Goal: Information Seeking & Learning: Learn about a topic

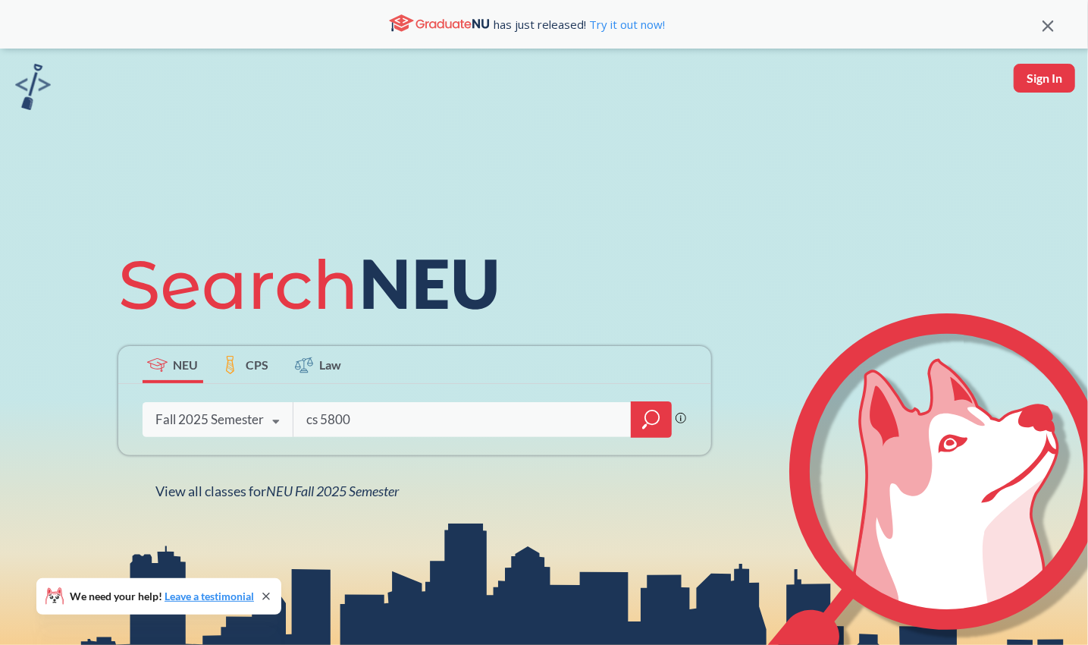
type input "cs 5800"
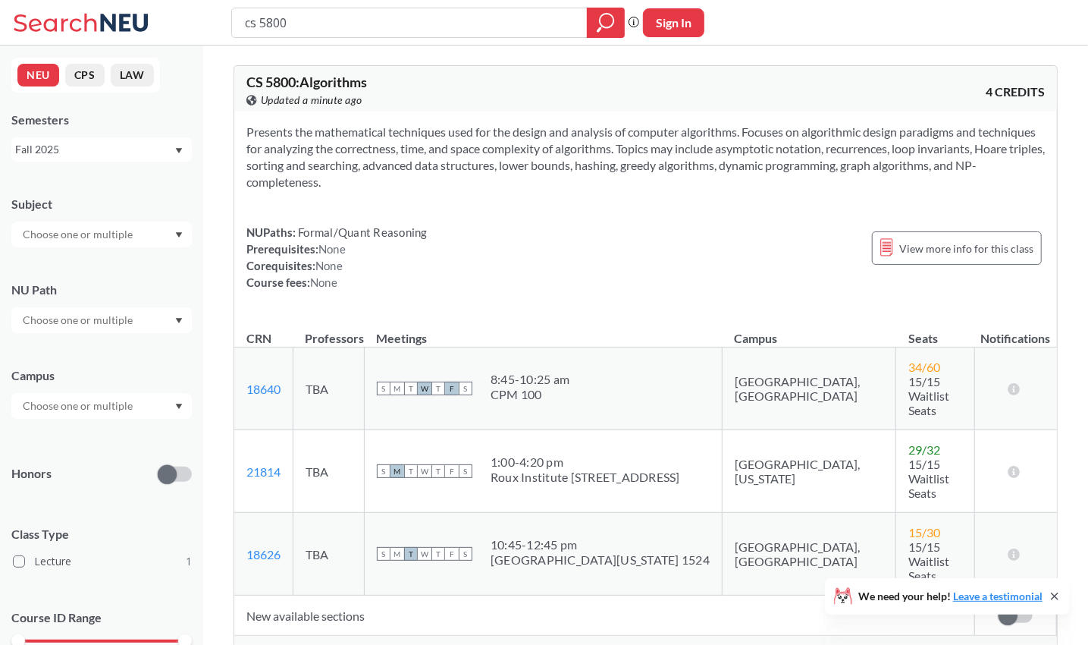
click at [331, 635] on div "Show all sections (16 more)" at bounding box center [645, 649] width 823 height 29
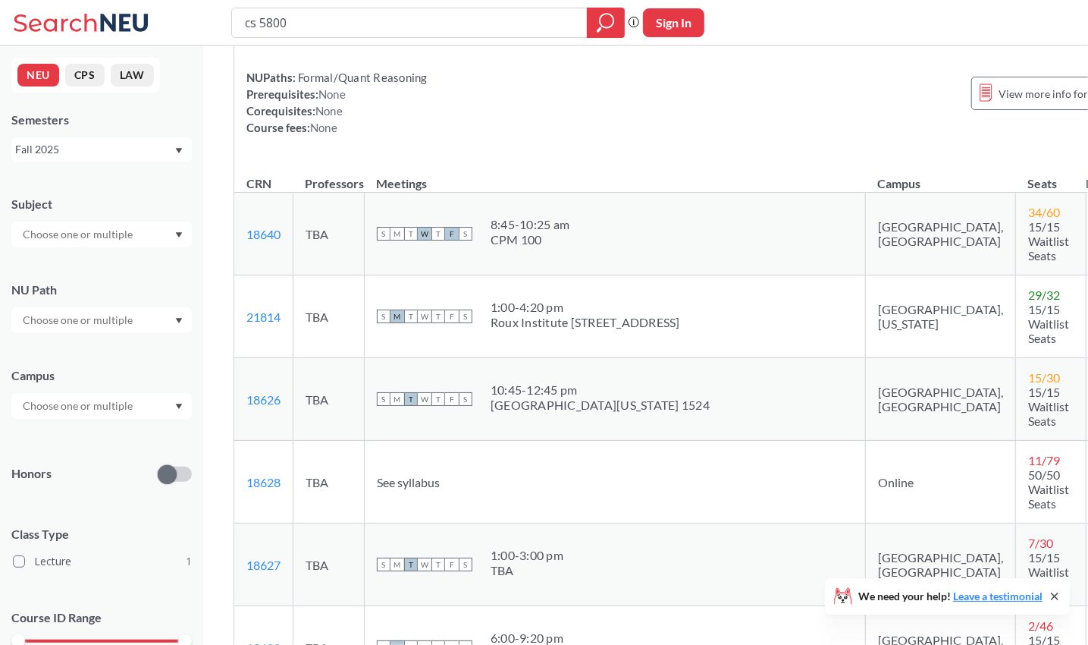
scroll to position [137, 0]
click at [269, 21] on input "cs 5800" at bounding box center [409, 23] width 333 height 26
type input "ds 5110"
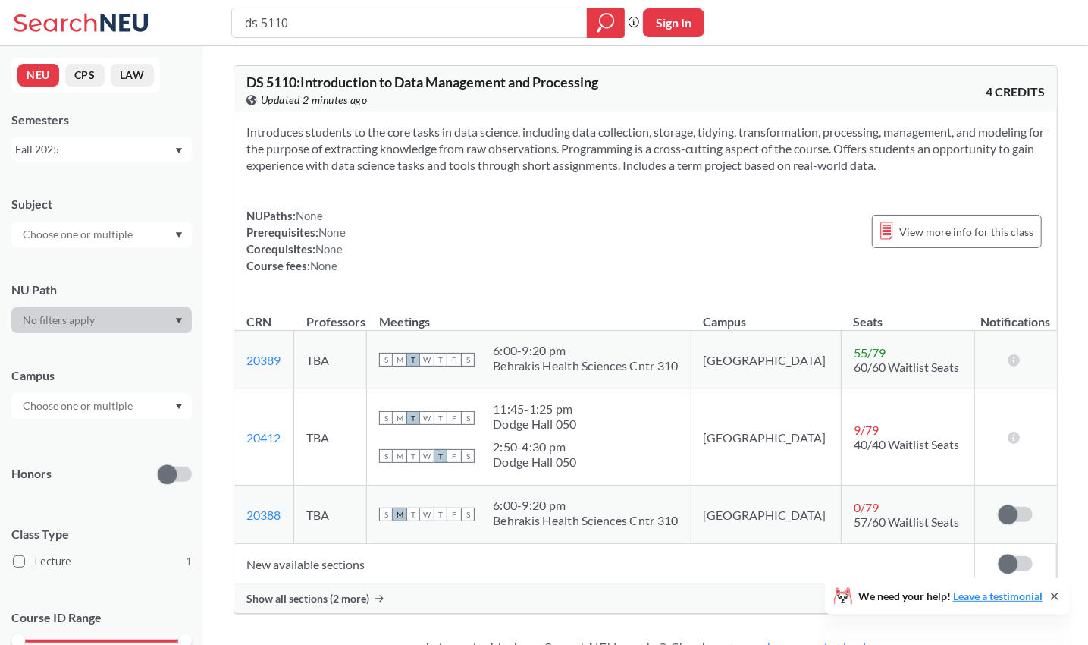
click at [337, 594] on span "Show all sections (2 more)" at bounding box center [307, 598] width 123 height 14
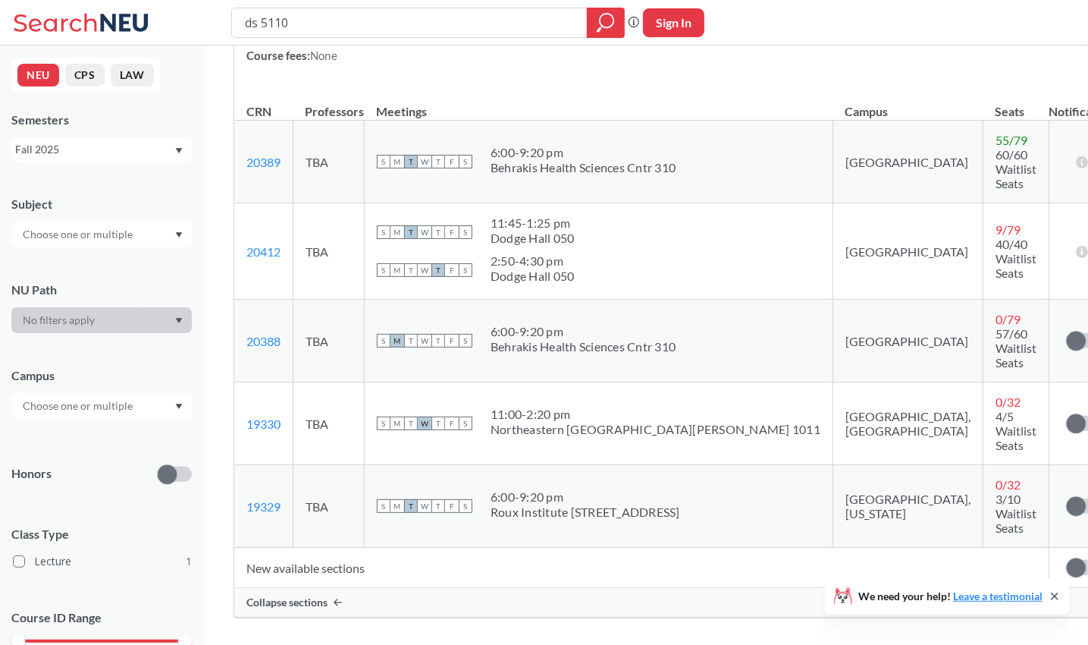
scroll to position [218, 0]
